Goal: Task Accomplishment & Management: Use online tool/utility

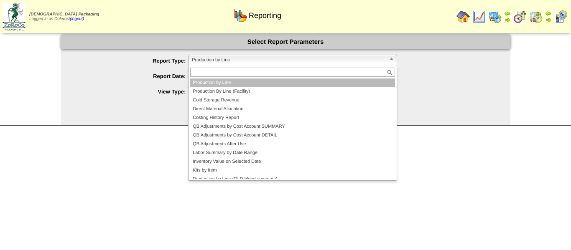
click at [228, 63] on span "Production by Line" at bounding box center [289, 60] width 194 height 10
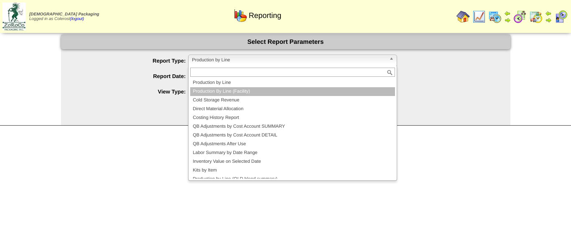
click at [217, 89] on li "Production By Line (Facility)" at bounding box center [292, 91] width 205 height 9
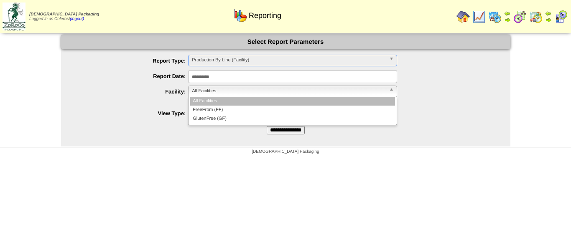
click at [212, 92] on span "All Facilities" at bounding box center [289, 91] width 194 height 10
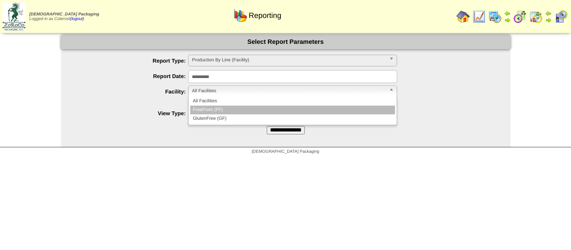
click at [217, 110] on li "FreeFrom (FF)" at bounding box center [292, 110] width 205 height 9
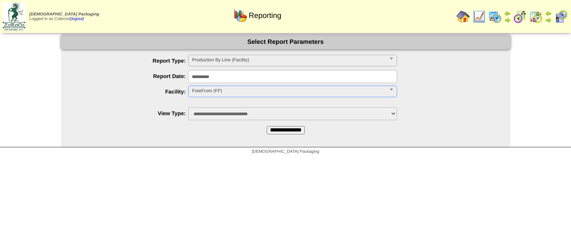
click at [274, 130] on input "**********" at bounding box center [286, 130] width 38 height 8
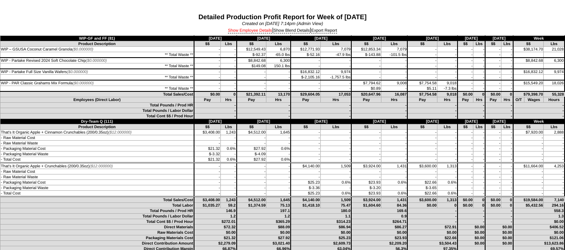
click at [240, 30] on link "Show Employee Details" at bounding box center [250, 30] width 44 height 5
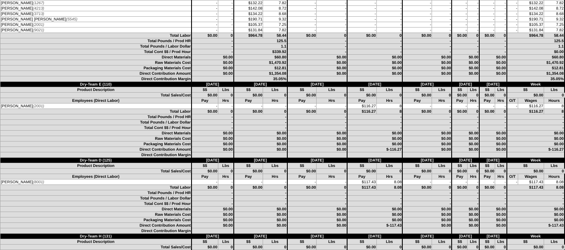
scroll to position [1505, 0]
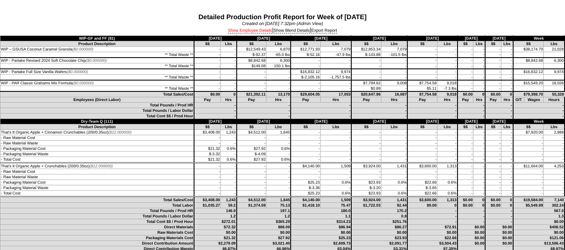
click at [253, 31] on link "Show Employee Details" at bounding box center [250, 30] width 44 height 5
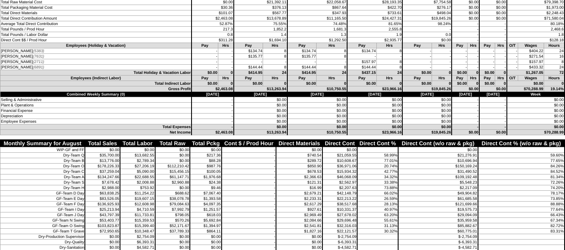
scroll to position [2216, 0]
